Goal: Find specific page/section: Find specific page/section

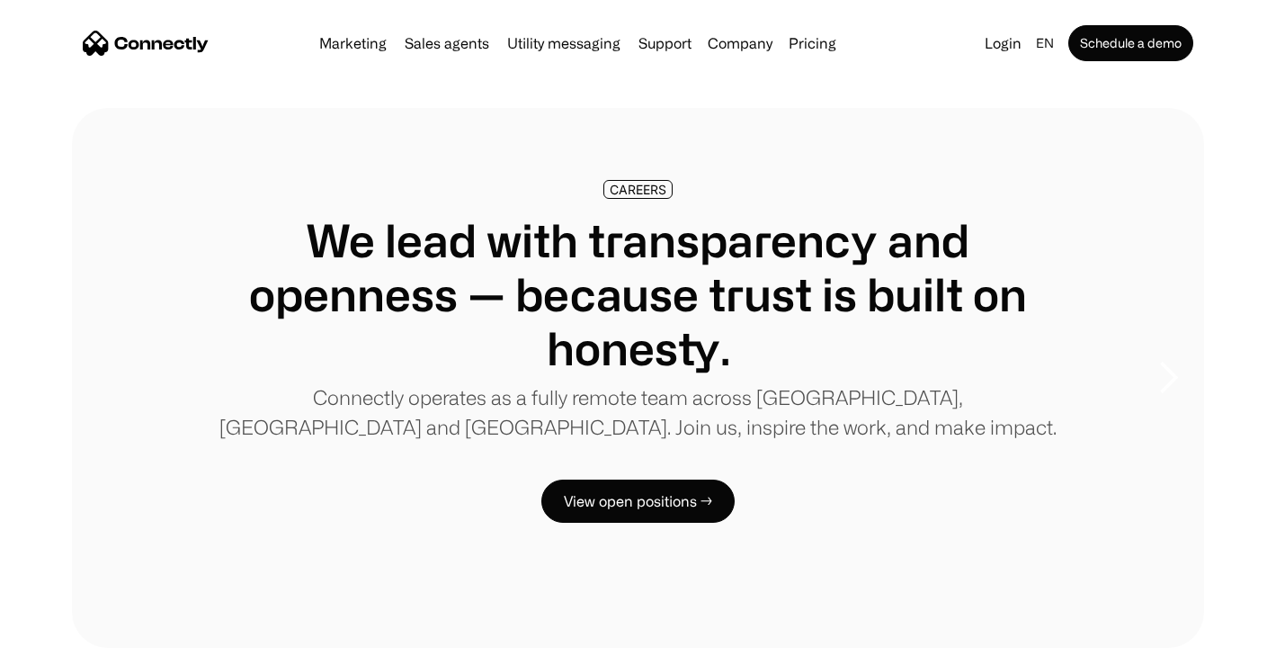
click at [179, 44] on img "home" at bounding box center [146, 43] width 126 height 25
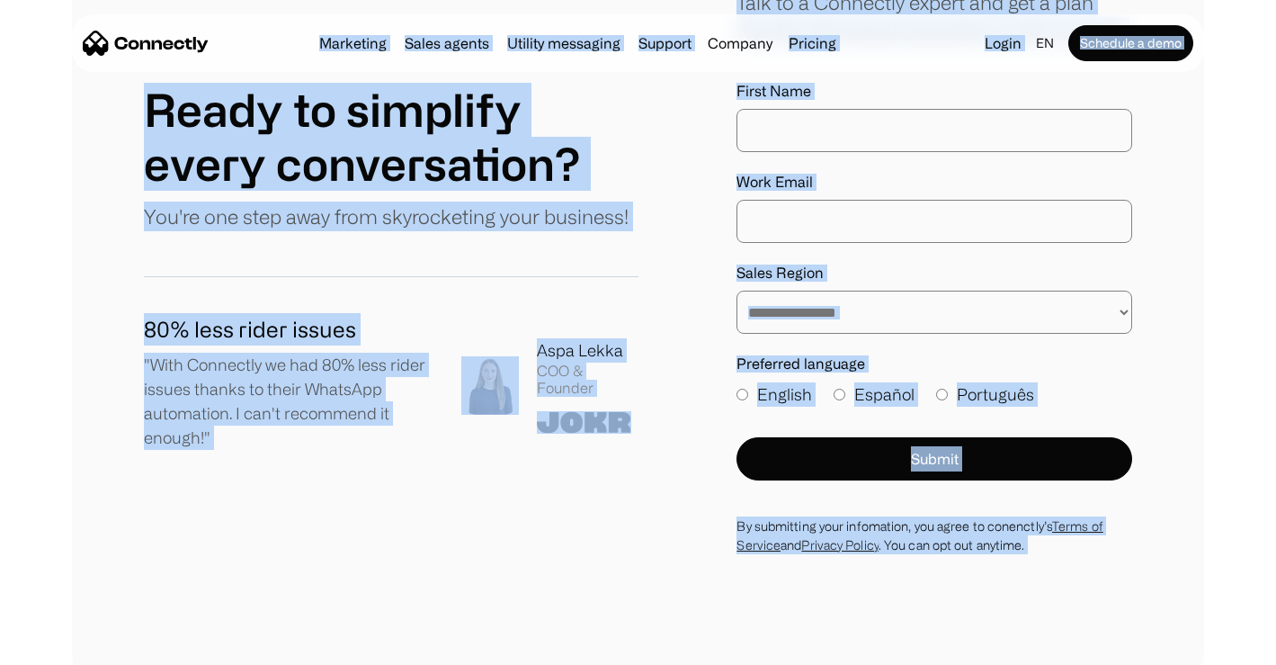
scroll to position [9721, 0]
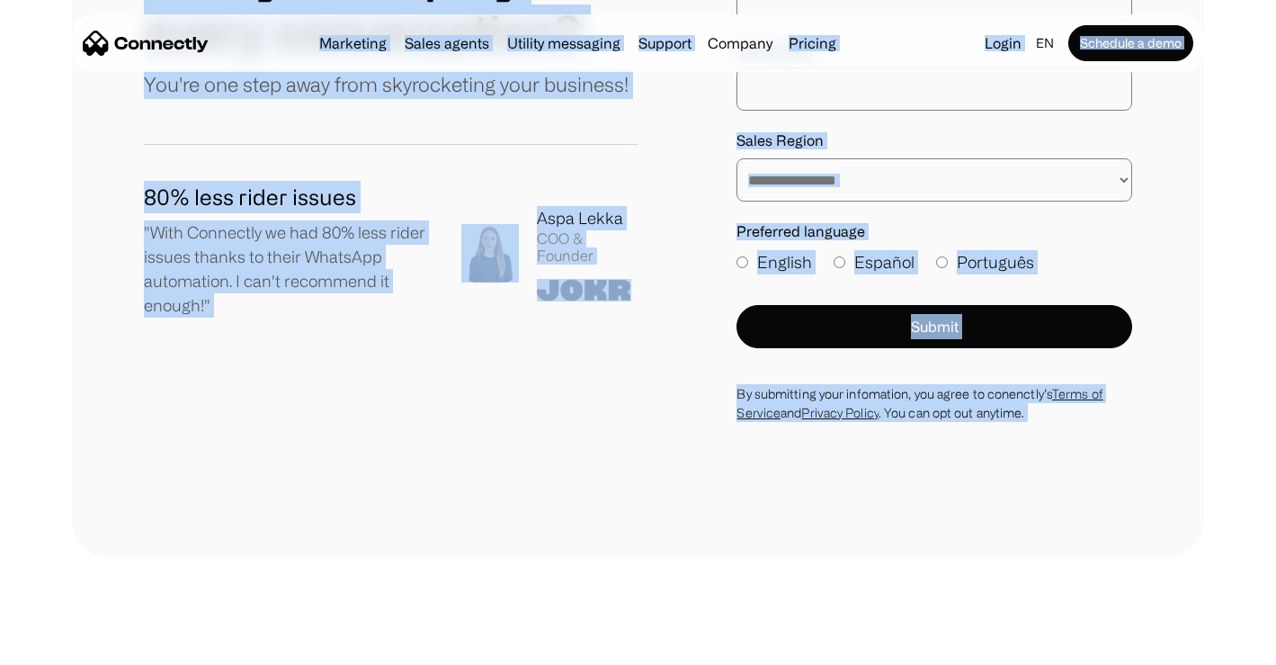
drag, startPoint x: 68, startPoint y: 59, endPoint x: 113, endPoint y: 717, distance: 659.1
copy body "Marketing Sales agents Utility messaging Support Company About us Careers Conta…"
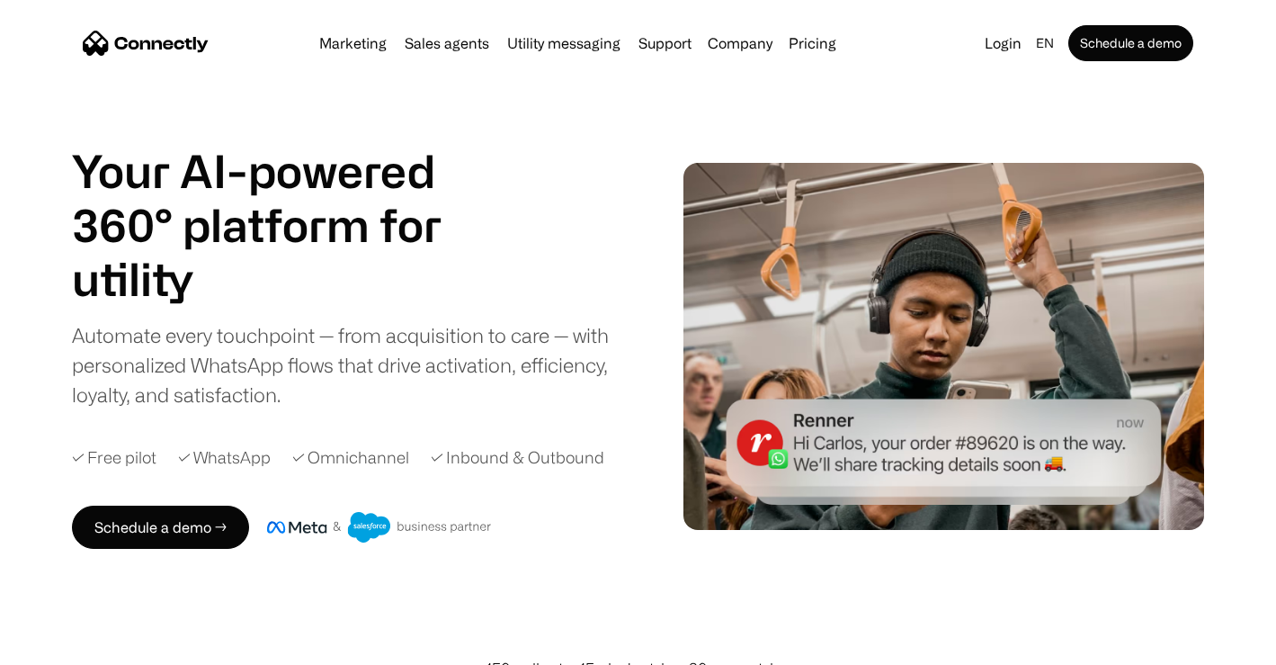
click at [160, 66] on div "Marketing Sales agents Utility messaging Support Company About us Careers Conta…" at bounding box center [638, 43] width 1133 height 58
click at [160, 60] on div "Marketing Sales agents Utility messaging Support Company About us Careers Conta…" at bounding box center [638, 43] width 1133 height 58
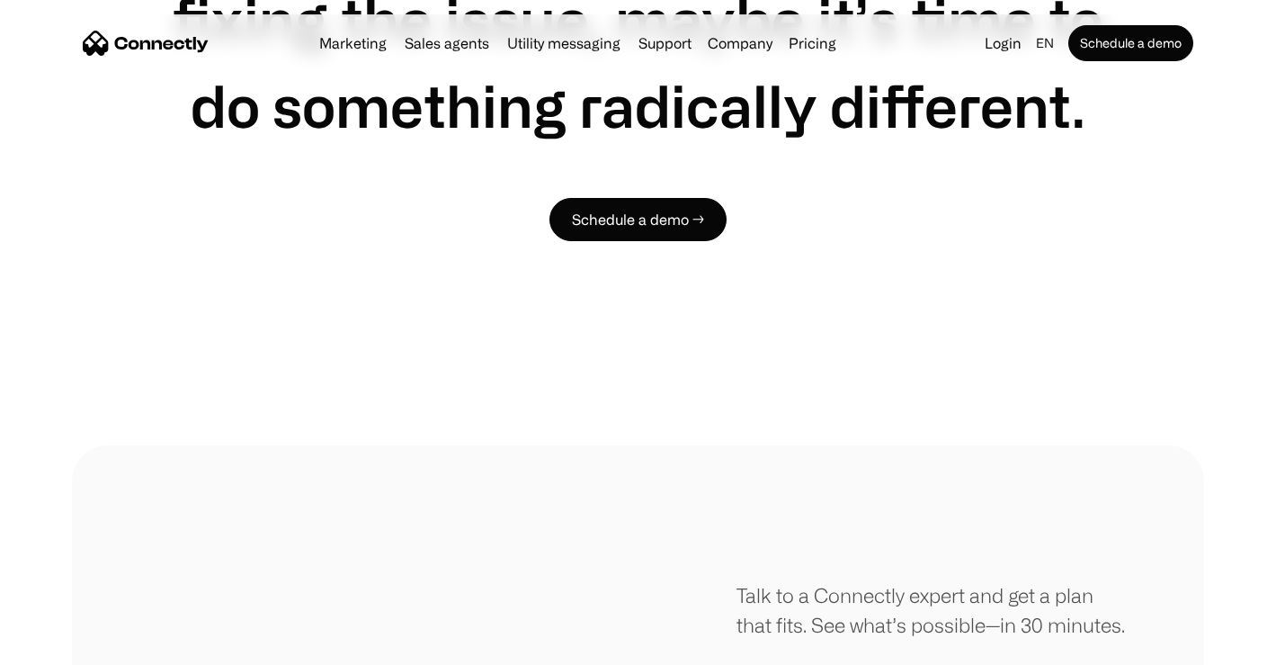
scroll to position [9721, 0]
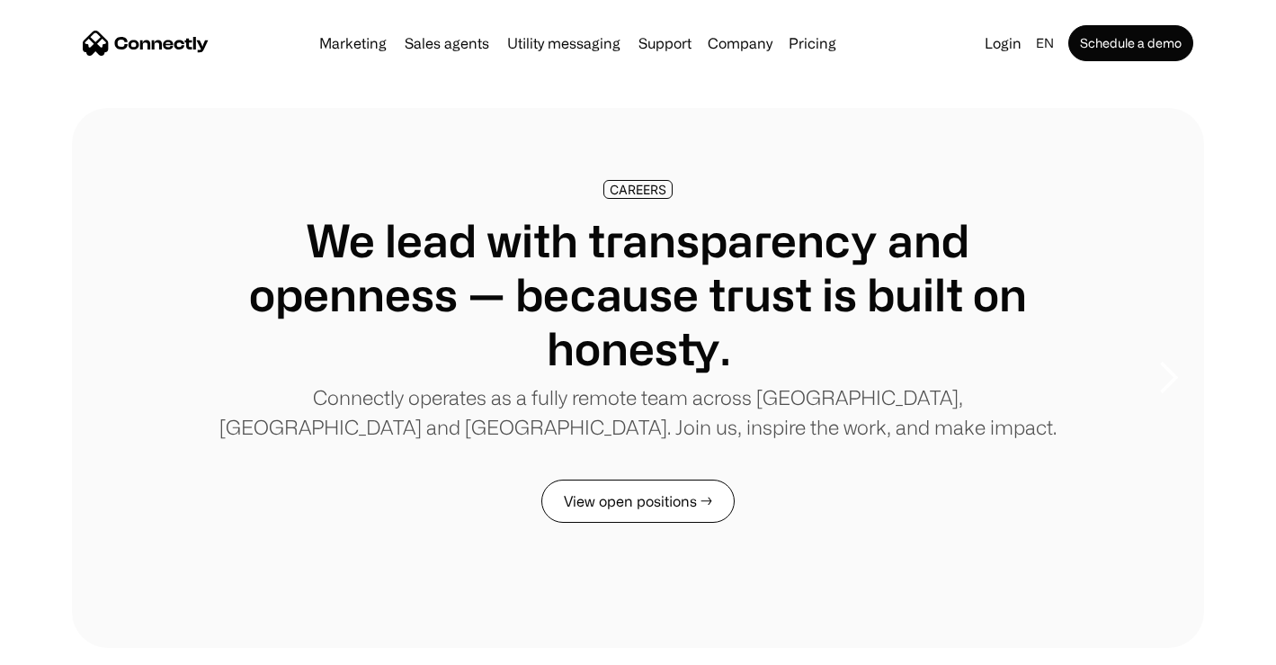
click at [664, 500] on link "View open positions →" at bounding box center [638, 500] width 193 height 43
